Goal: Information Seeking & Learning: Learn about a topic

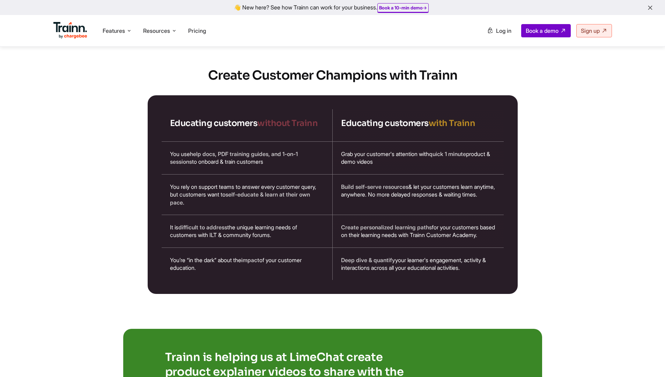
scroll to position [1121, 0]
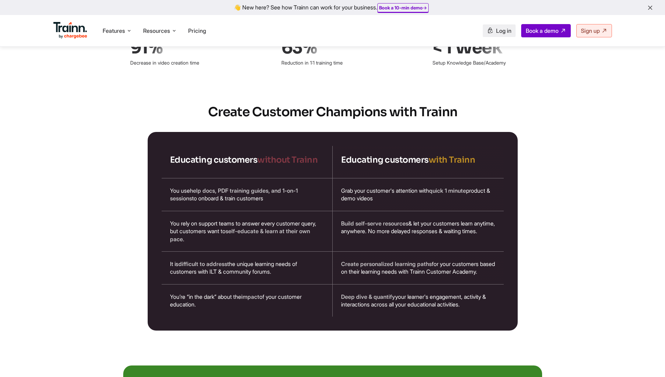
click at [501, 32] on span "Log in" at bounding box center [503, 30] width 15 height 7
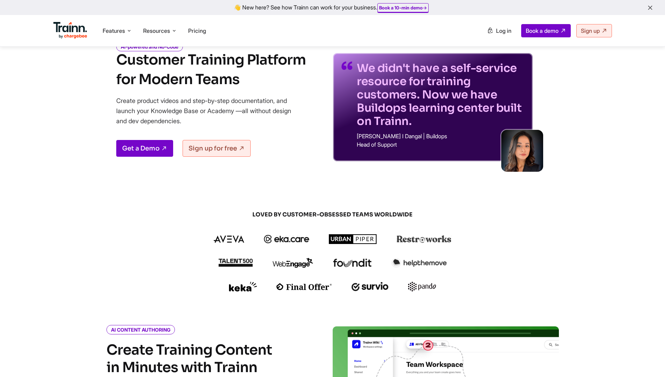
scroll to position [0, 0]
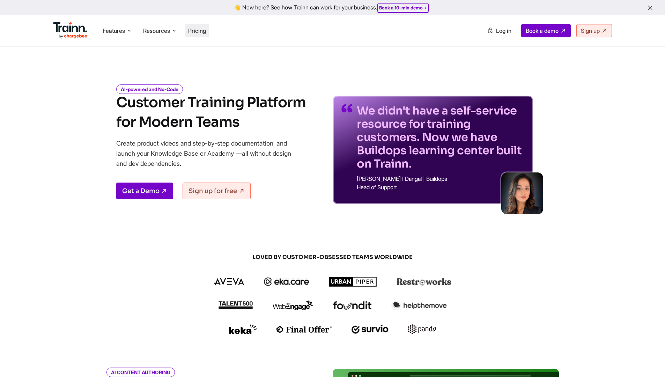
click at [200, 31] on span "Pricing" at bounding box center [197, 30] width 18 height 7
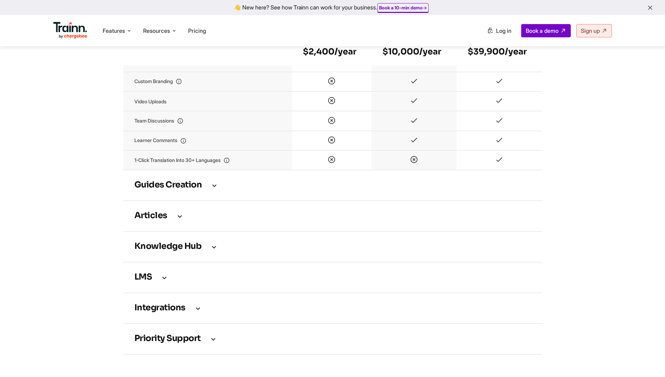
scroll to position [875, 0]
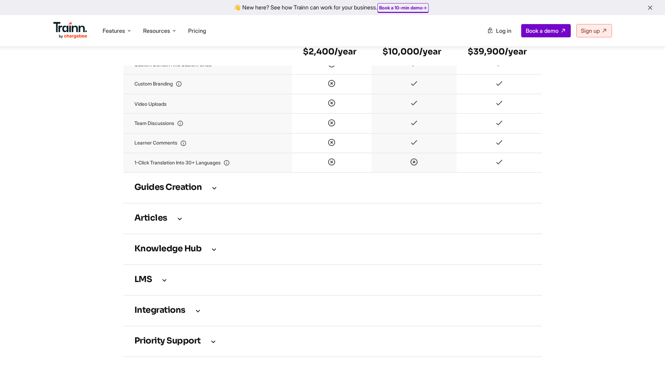
click at [212, 200] on td "Guides creation" at bounding box center [332, 187] width 419 height 31
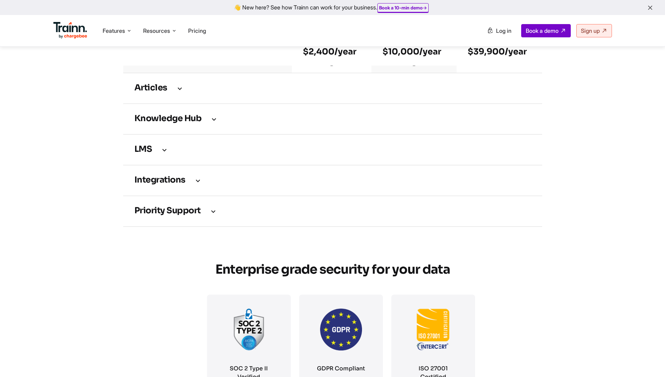
scroll to position [1366, 0]
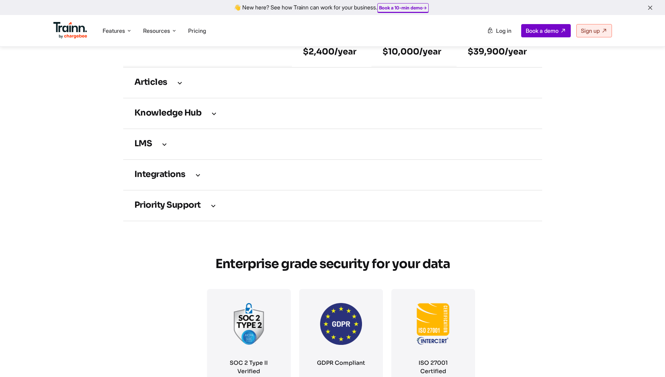
click at [182, 87] on icon at bounding box center [180, 83] width 8 height 8
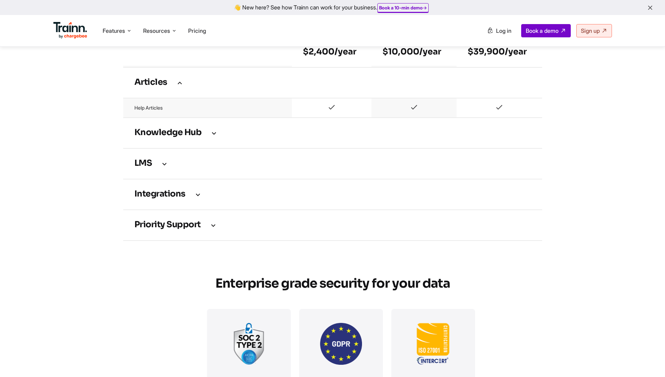
click at [214, 137] on icon at bounding box center [214, 133] width 8 height 8
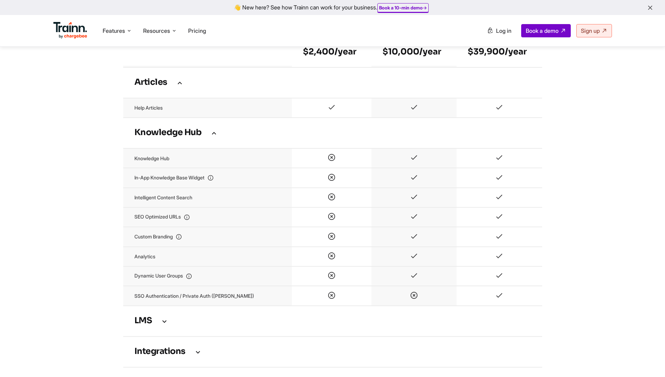
click at [161, 325] on icon at bounding box center [164, 321] width 8 height 8
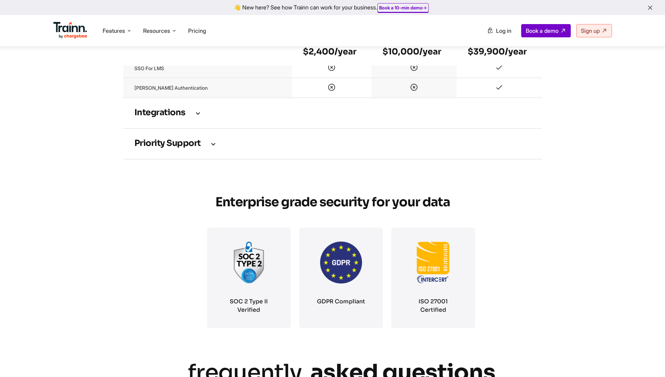
scroll to position [1805, 0]
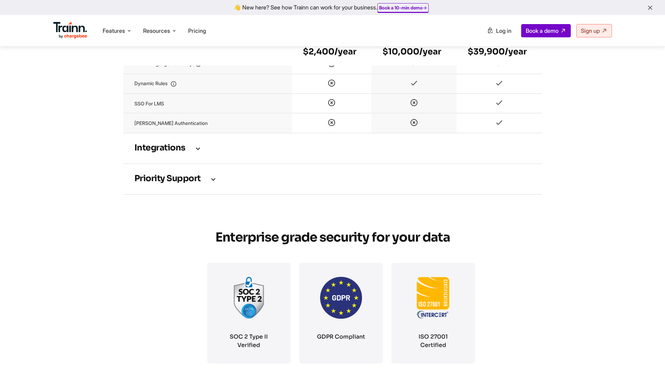
click at [196, 152] on icon at bounding box center [198, 149] width 8 height 8
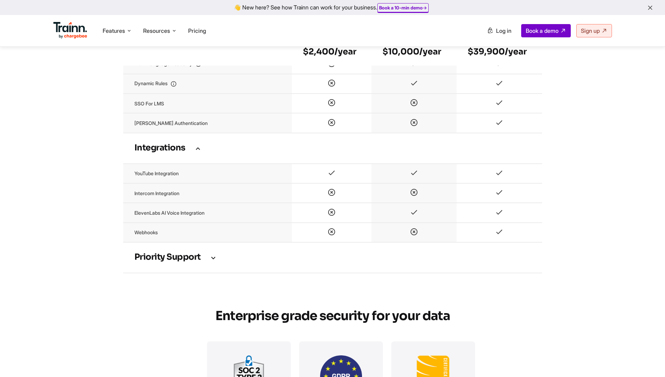
click at [214, 261] on icon at bounding box center [213, 258] width 8 height 8
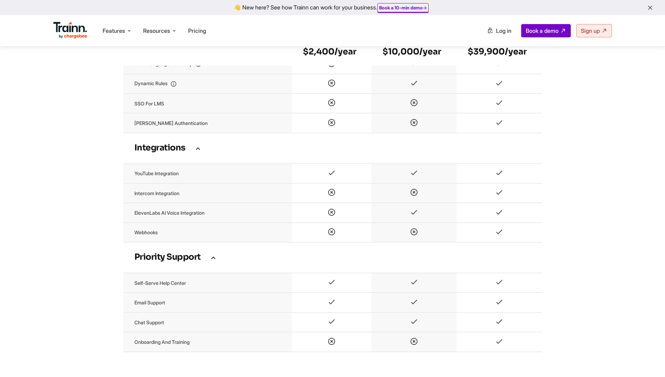
click at [652, 8] on icon "button" at bounding box center [650, 8] width 7 height 8
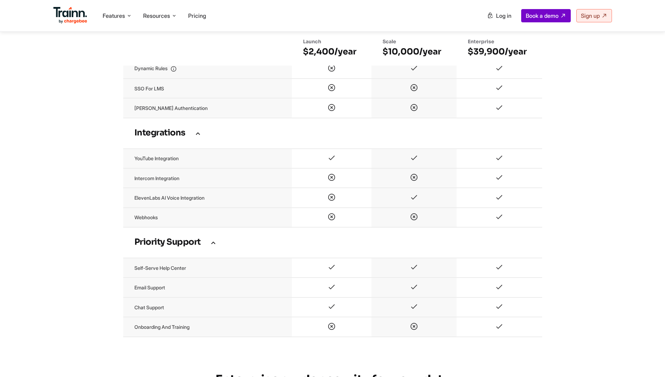
scroll to position [1790, 0]
